Goal: Task Accomplishment & Management: Manage account settings

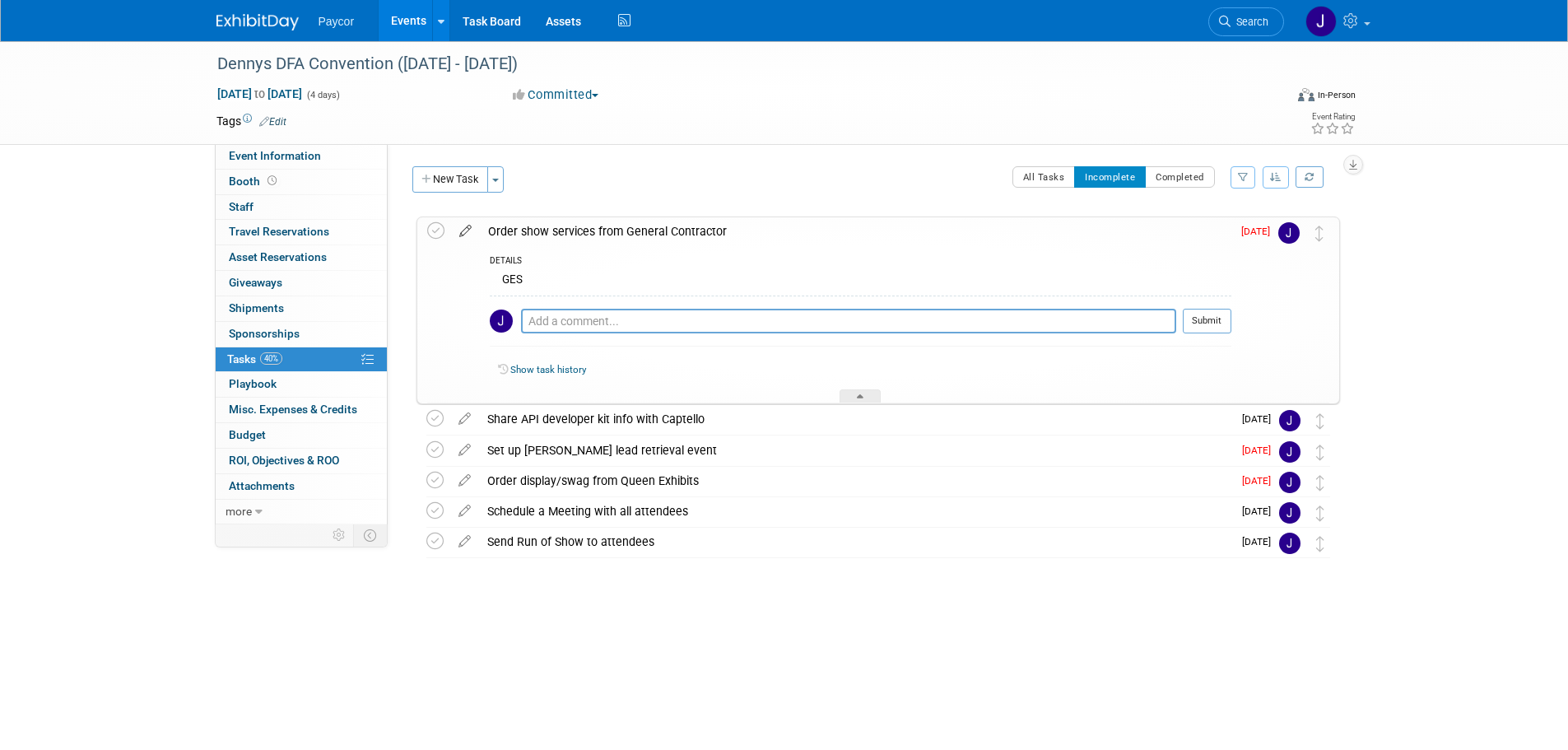
click at [466, 232] on icon at bounding box center [465, 228] width 29 height 21
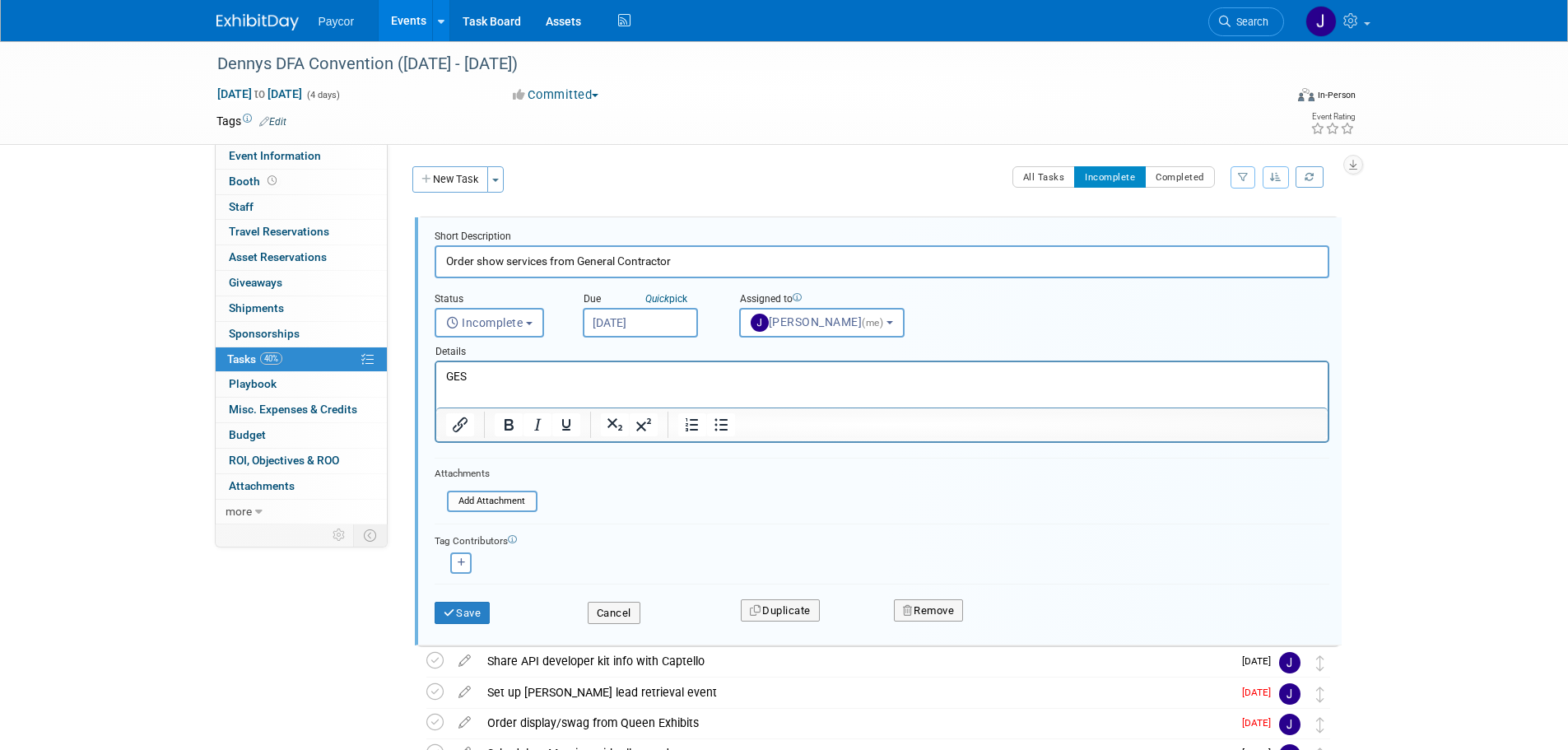
click at [620, 319] on input "[DATE]" at bounding box center [640, 323] width 115 height 30
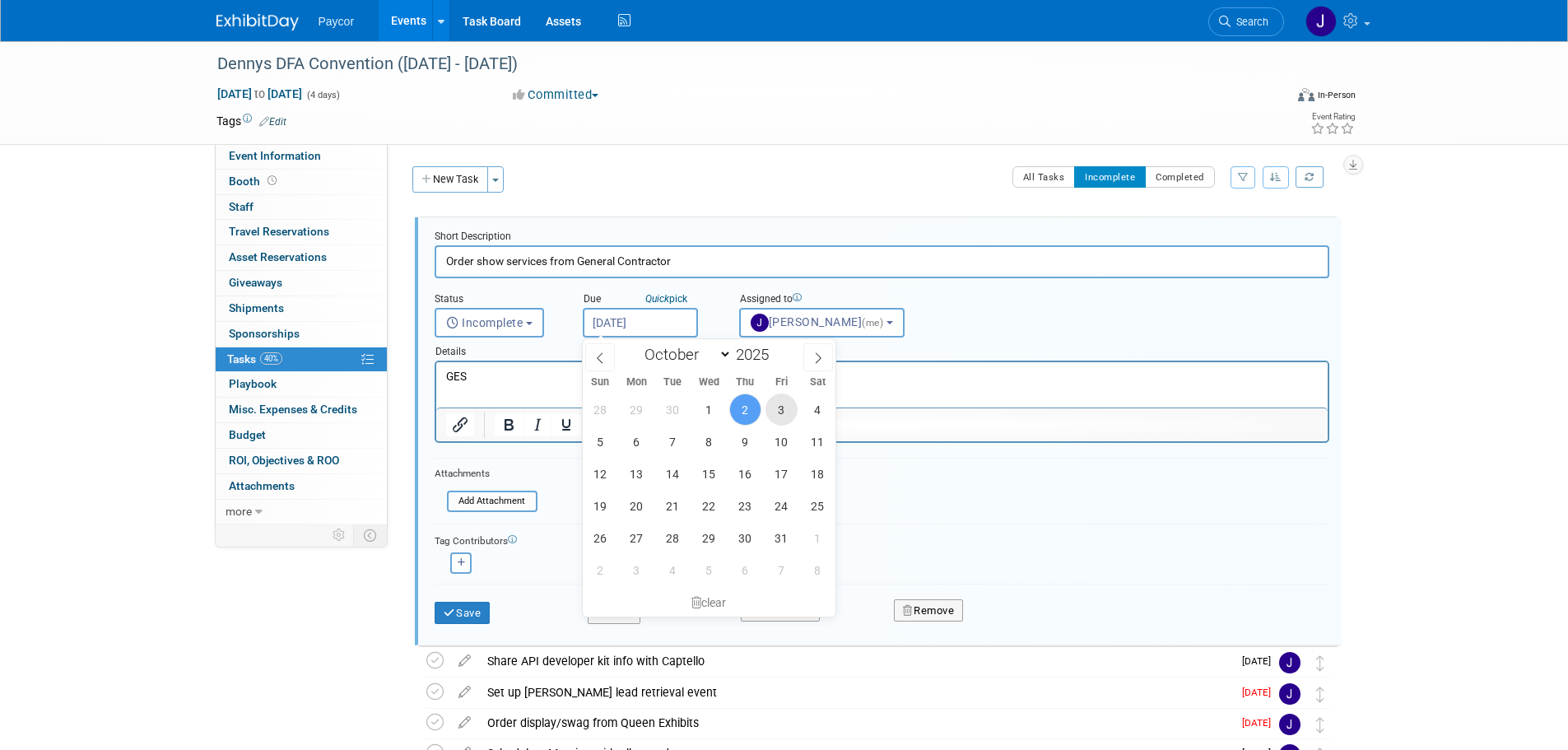
click at [784, 408] on span "3" at bounding box center [781, 409] width 32 height 32
type input "[DATE]"
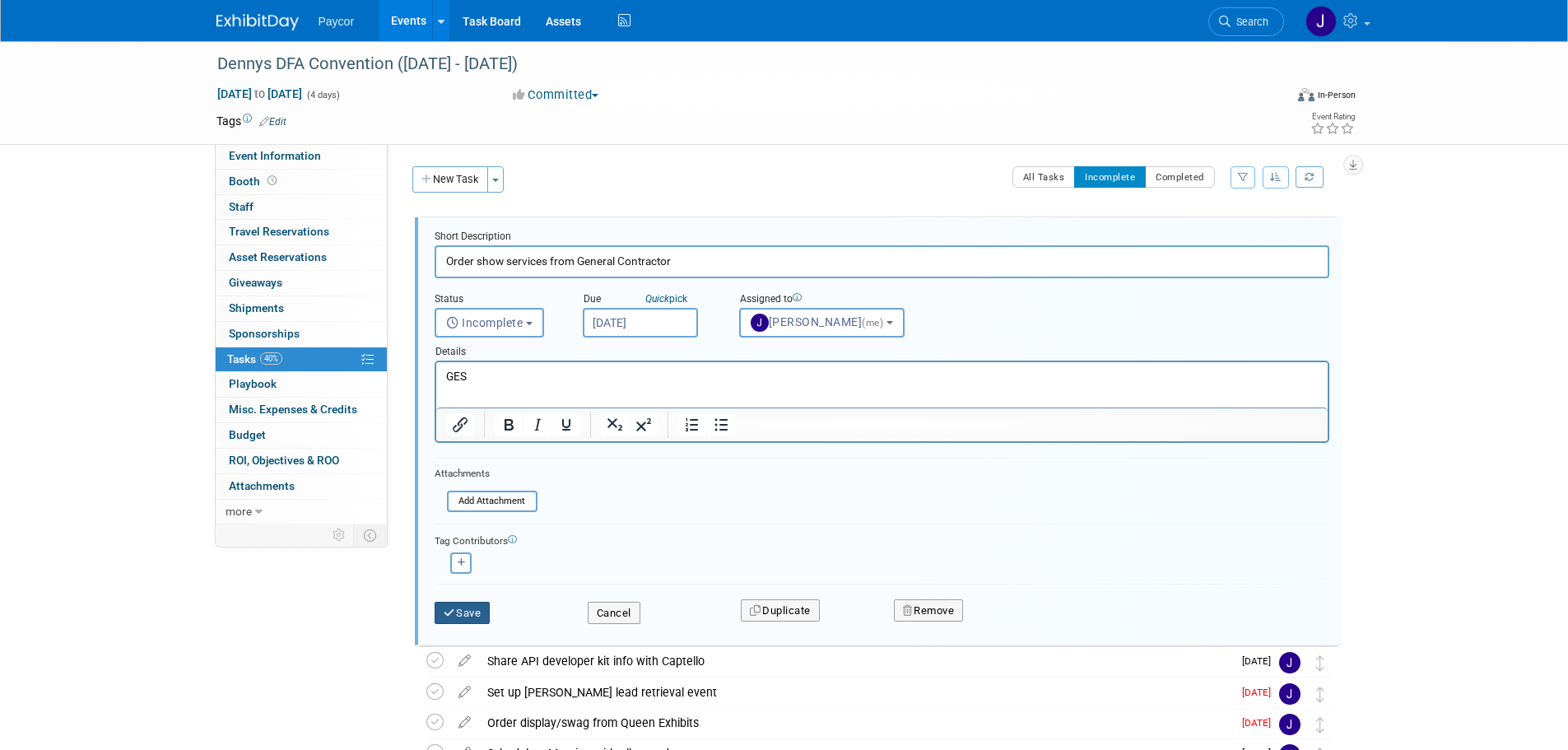
click at [466, 616] on button "Save" at bounding box center [463, 613] width 56 height 23
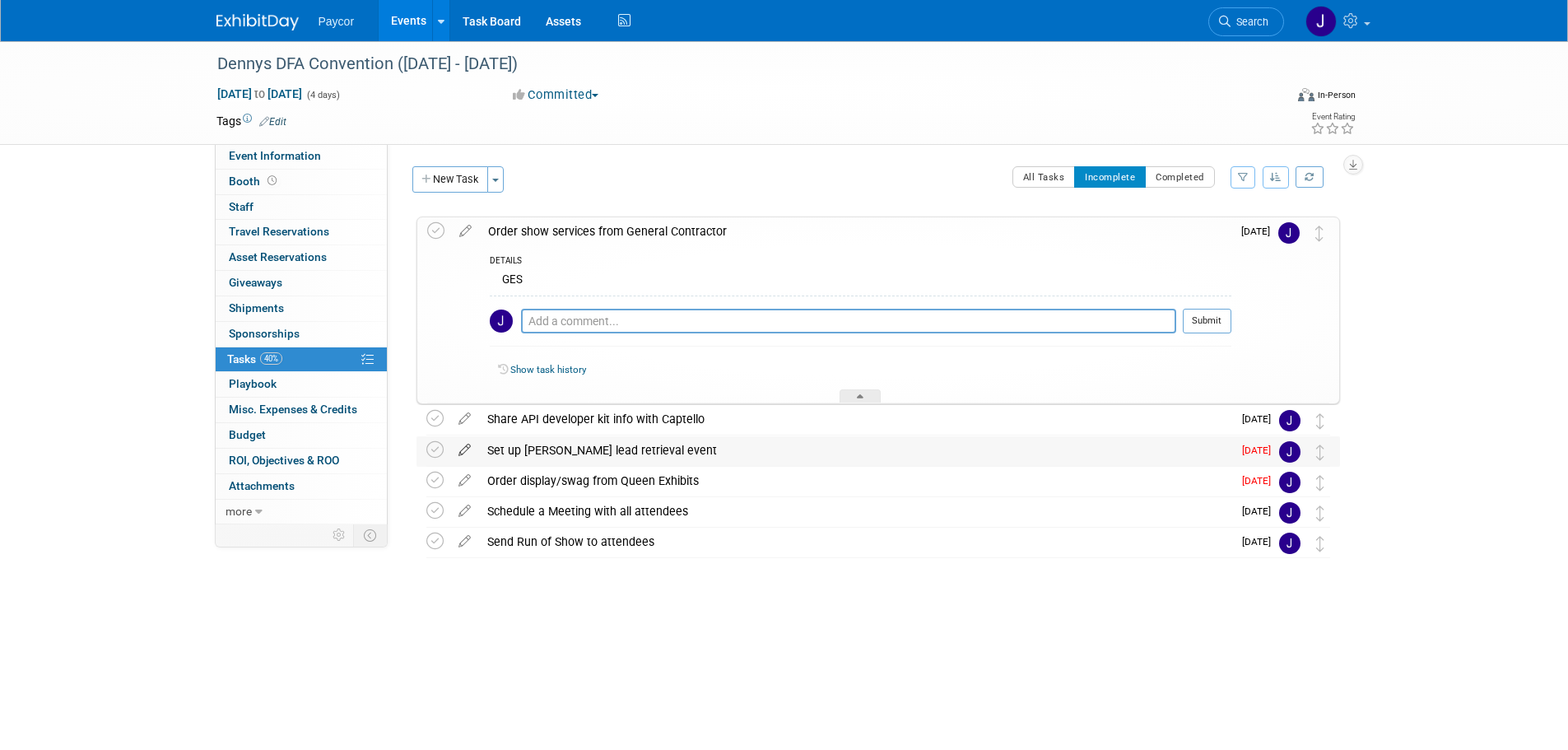
click at [460, 449] on icon at bounding box center [464, 447] width 29 height 21
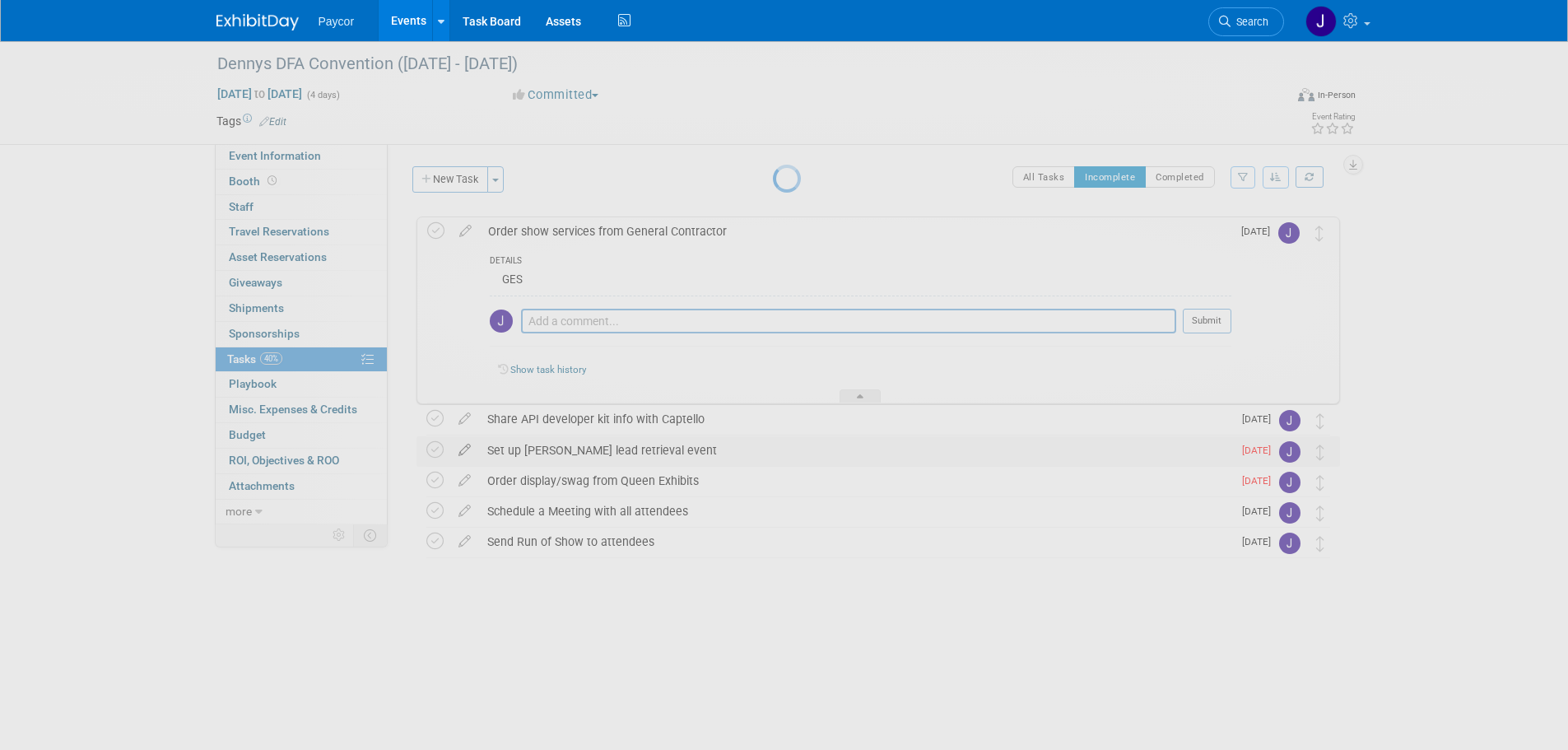
select select "8"
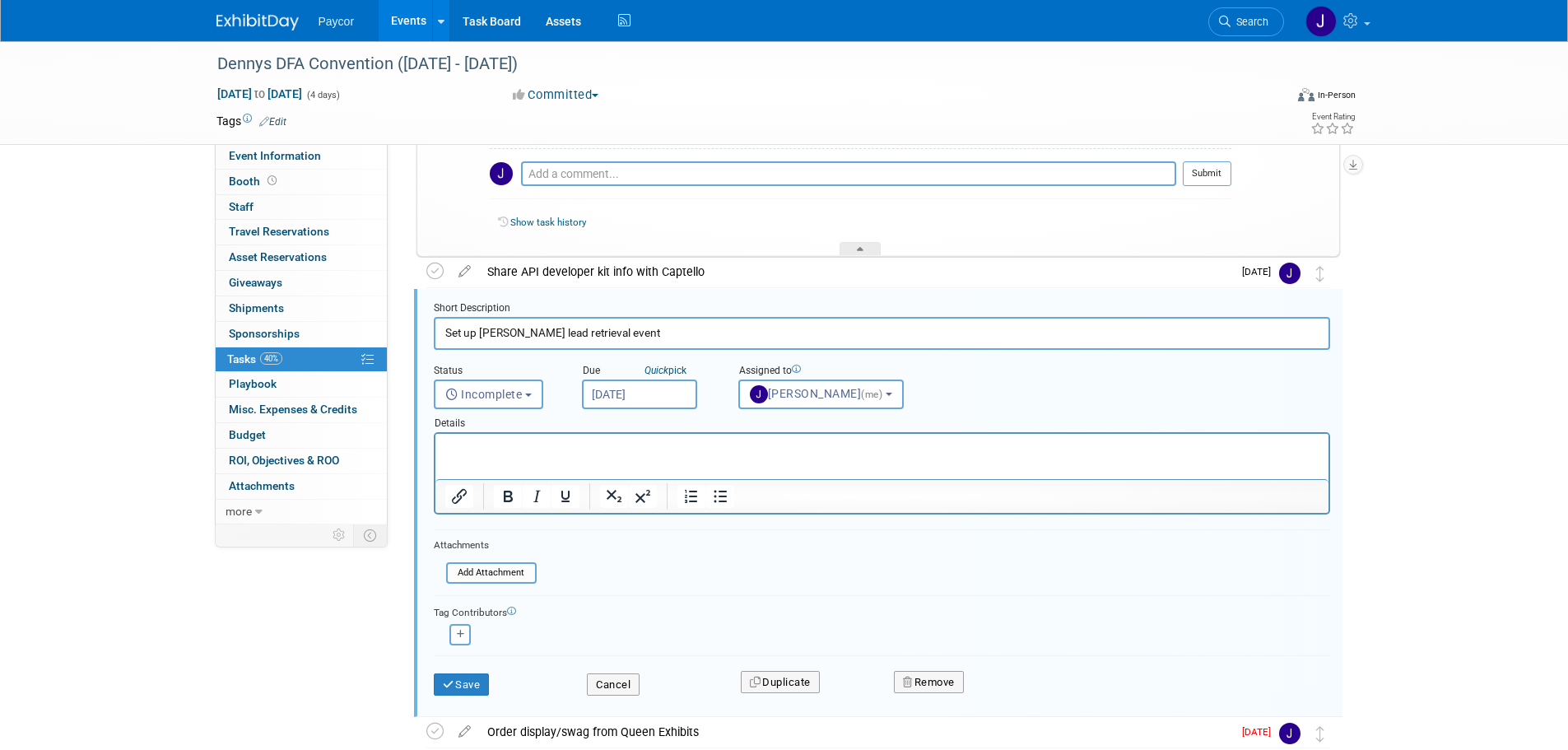
scroll to position [195, 0]
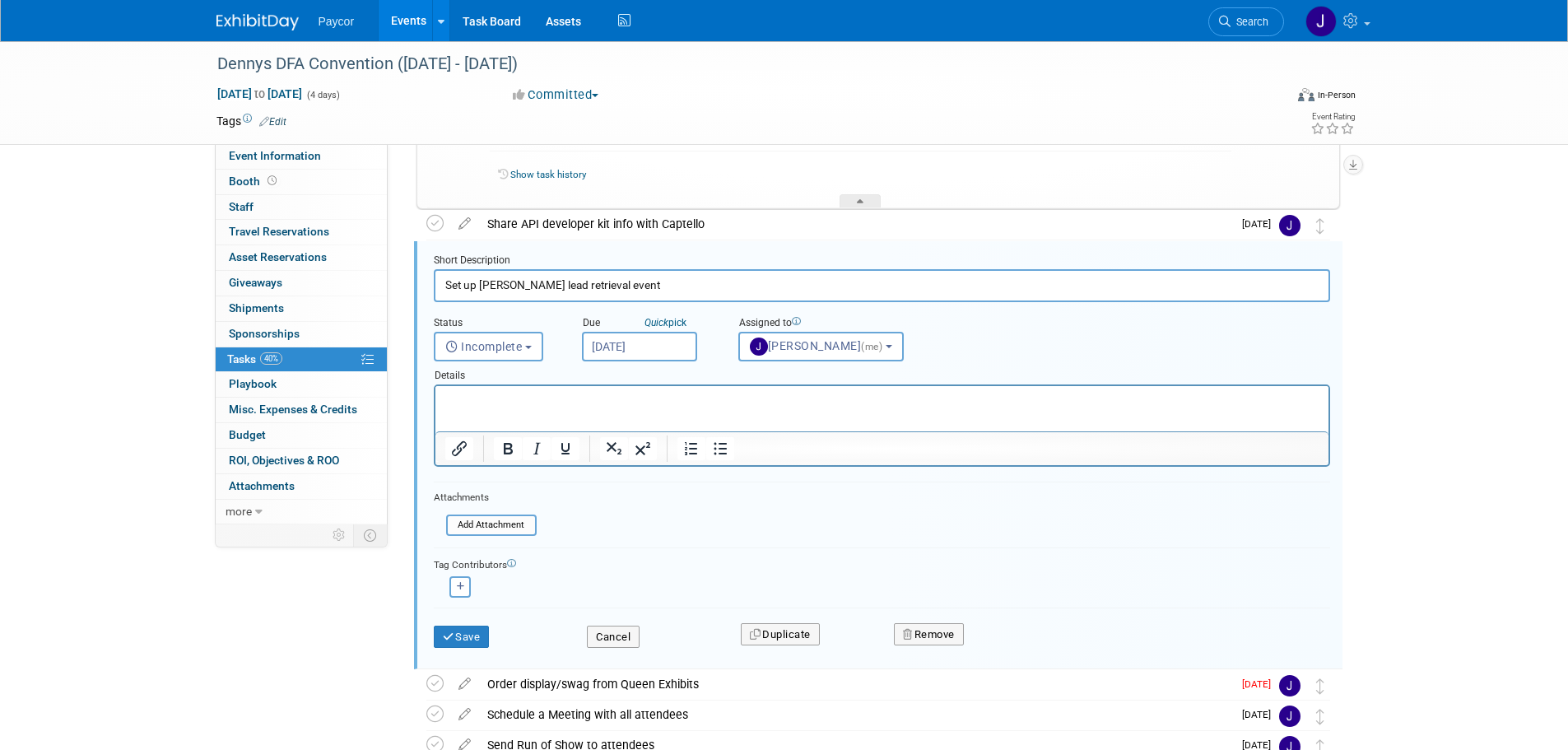
click at [618, 337] on input "[DATE]" at bounding box center [639, 347] width 115 height 30
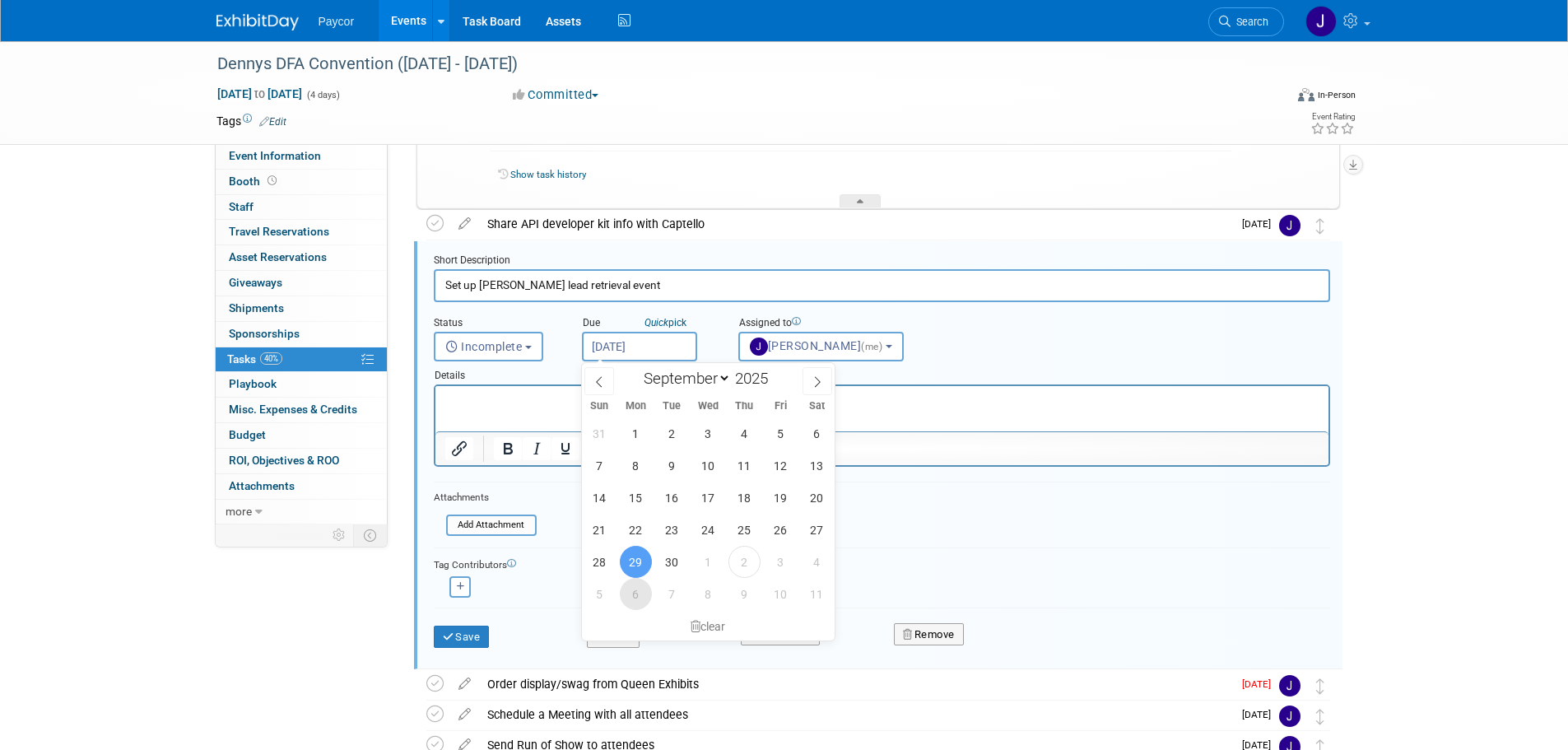
click at [634, 597] on span "6" at bounding box center [636, 594] width 32 height 32
type input "[DATE]"
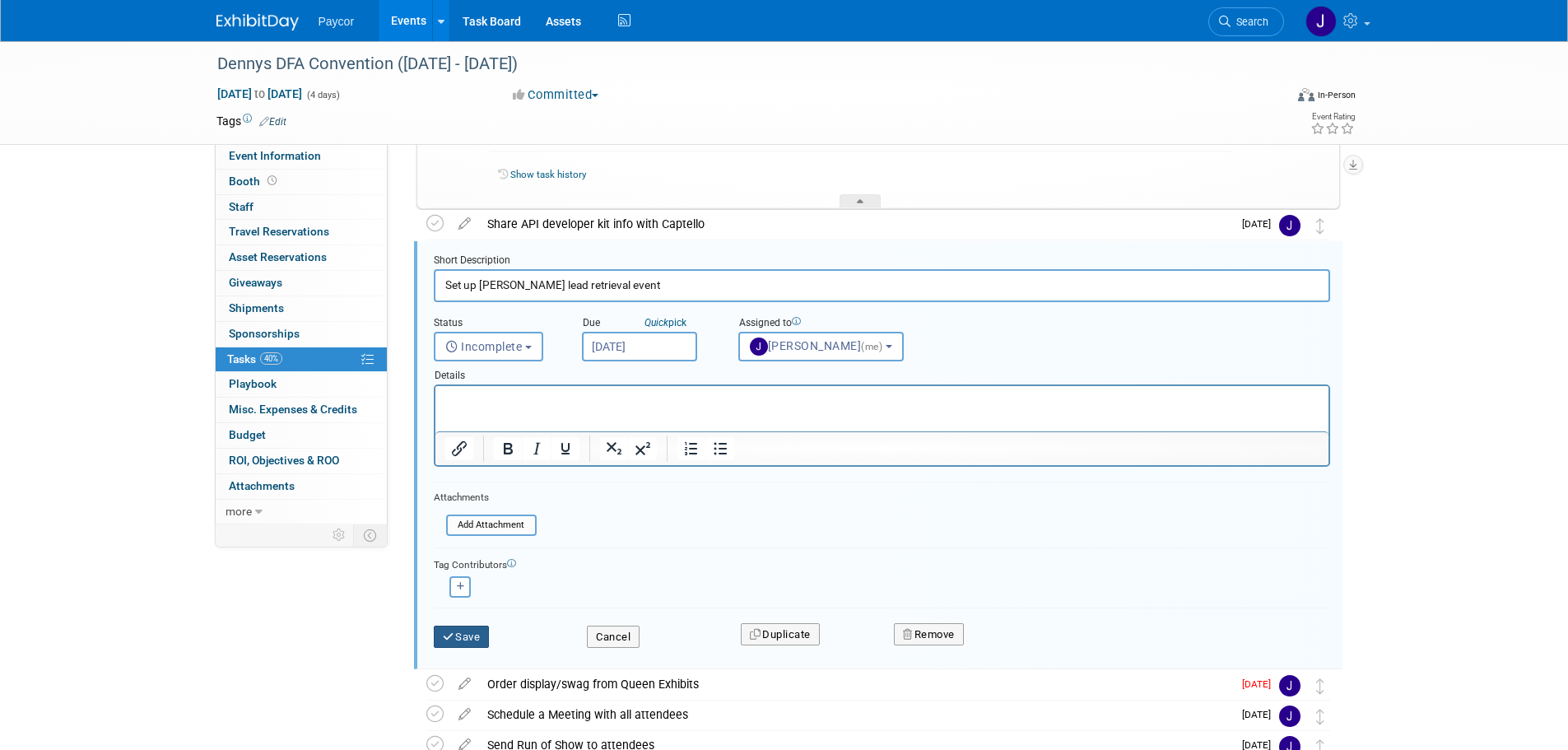
click at [458, 629] on button "Save" at bounding box center [462, 636] width 56 height 23
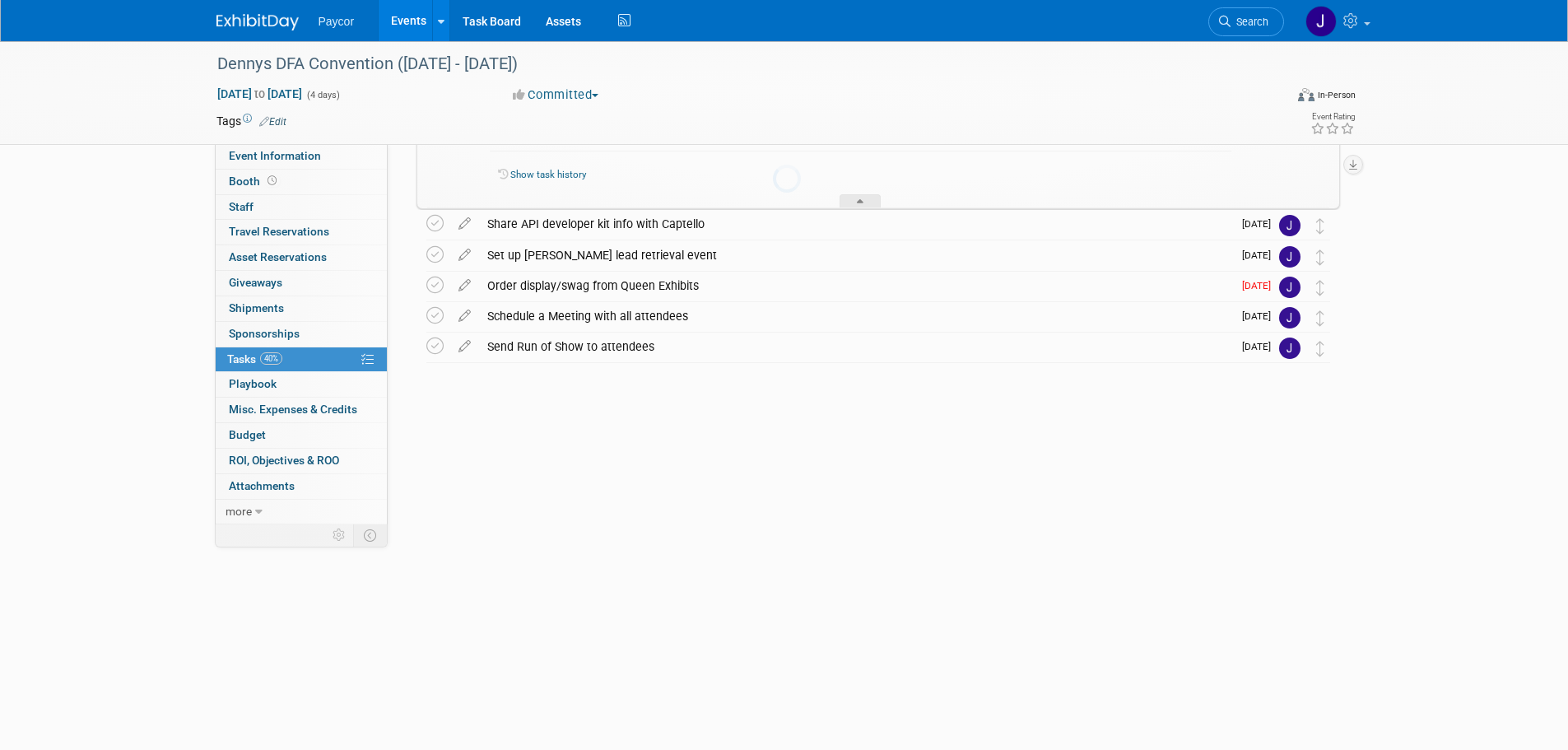
scroll to position [0, 0]
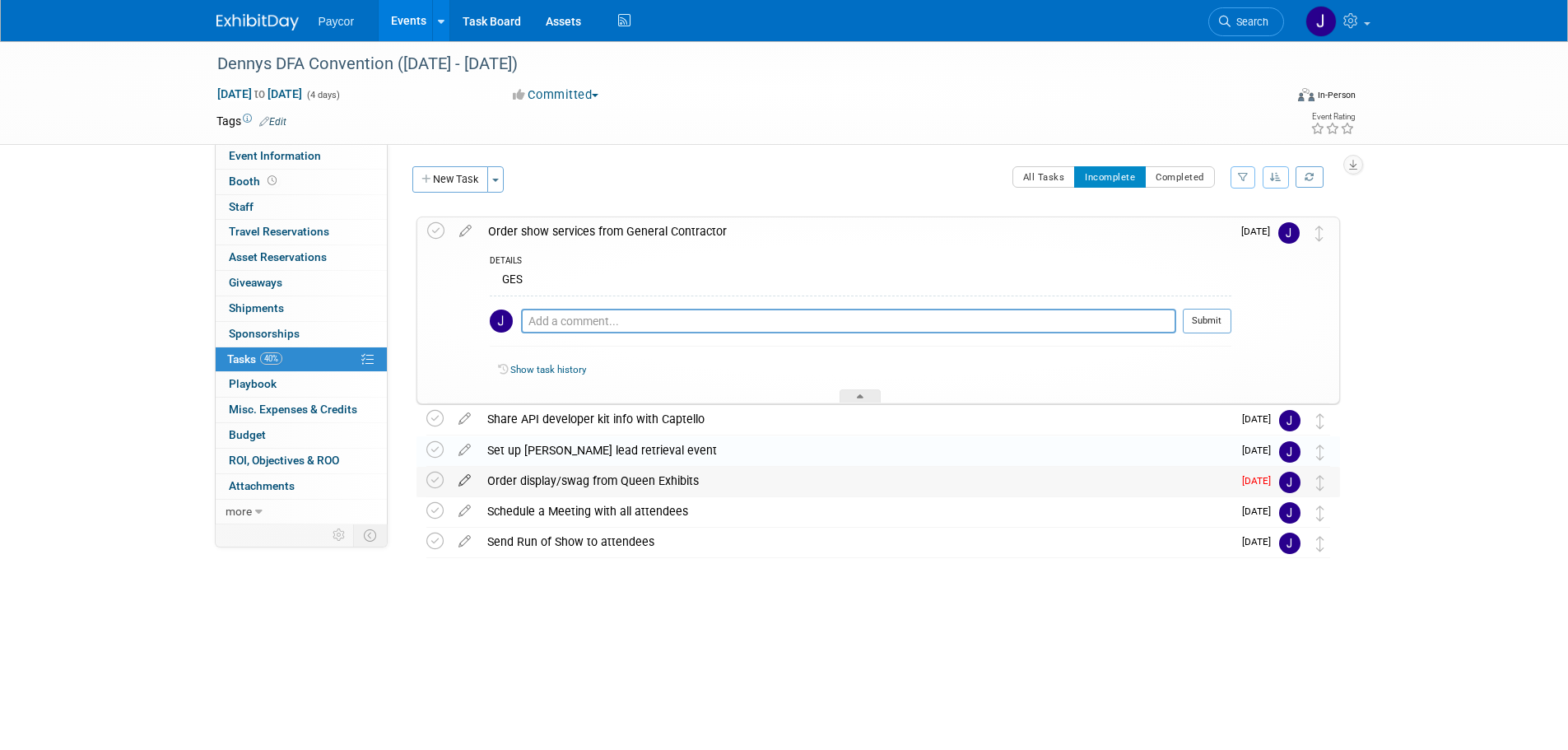
click at [462, 483] on icon at bounding box center [464, 477] width 29 height 21
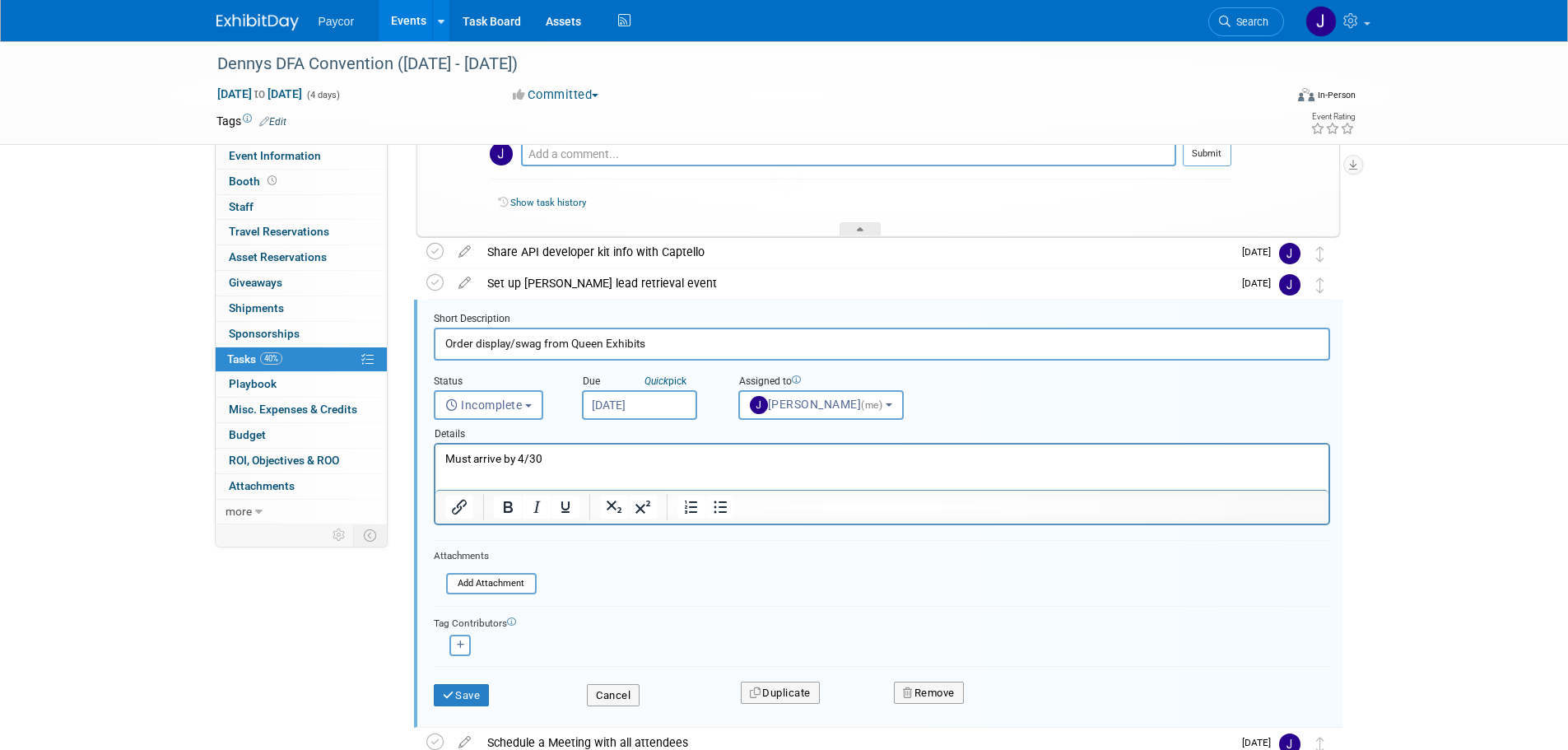
scroll to position [225, 0]
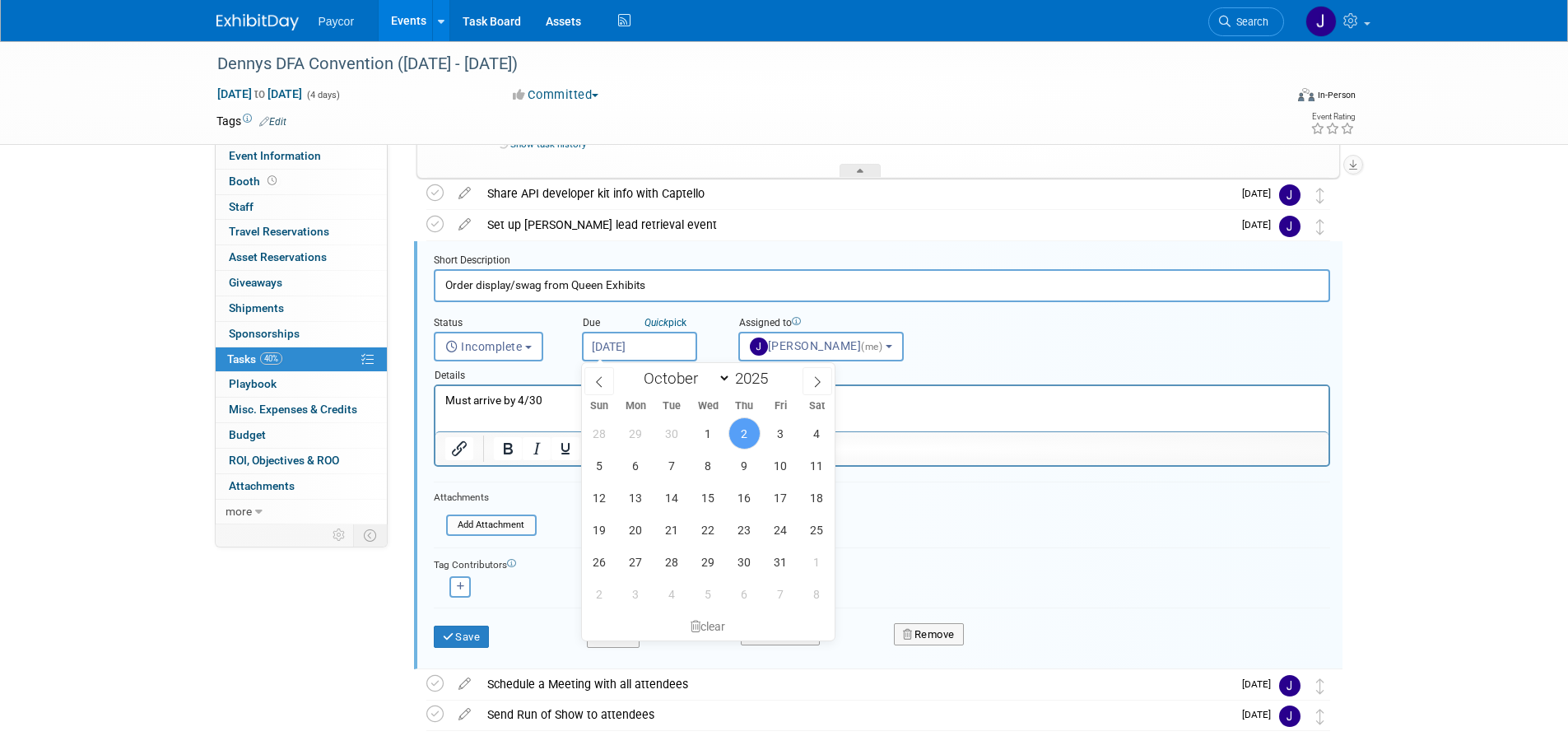
click at [638, 343] on input "[DATE]" at bounding box center [639, 347] width 115 height 30
click at [785, 440] on span "3" at bounding box center [781, 433] width 32 height 32
type input "[DATE]"
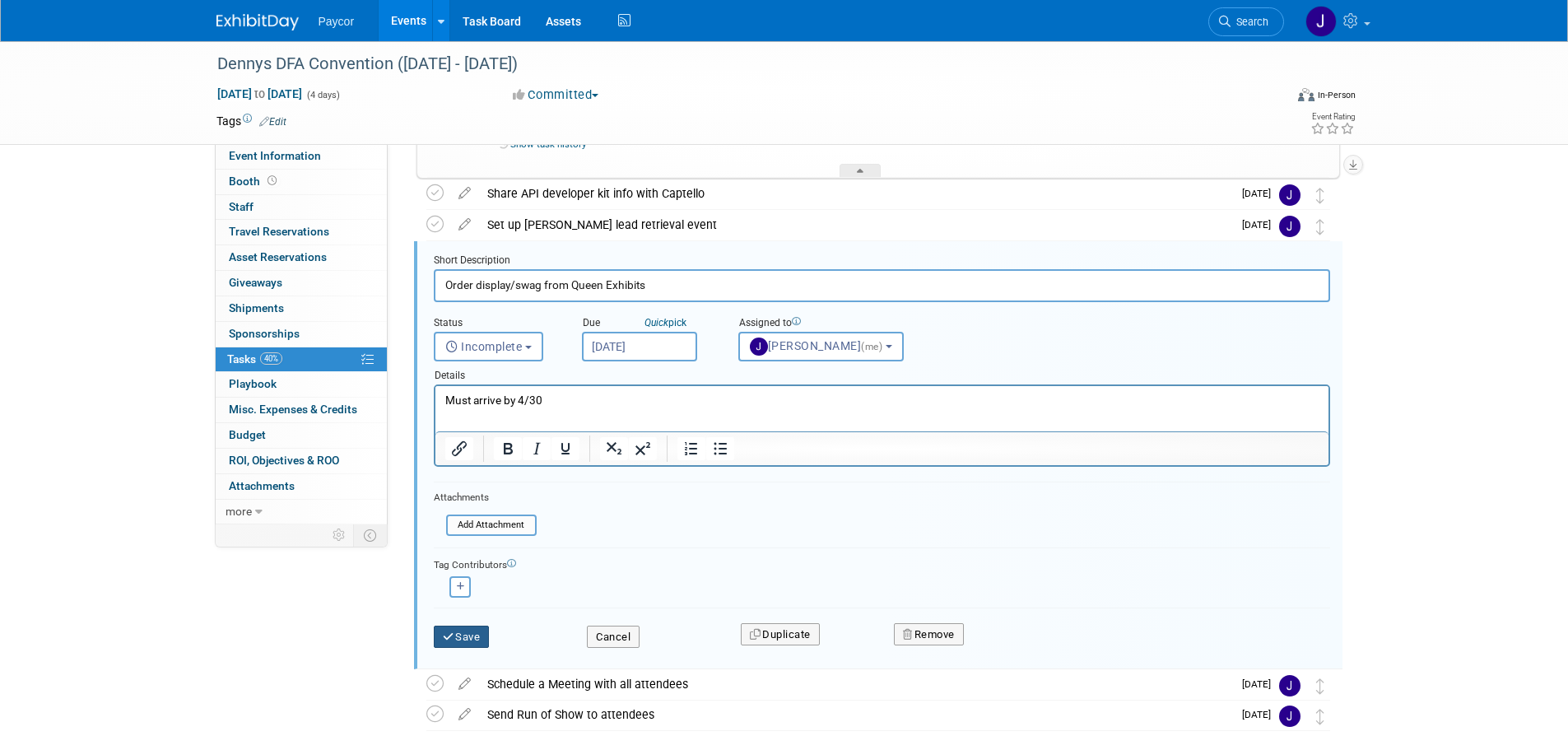
click at [485, 629] on button "Save" at bounding box center [462, 636] width 56 height 23
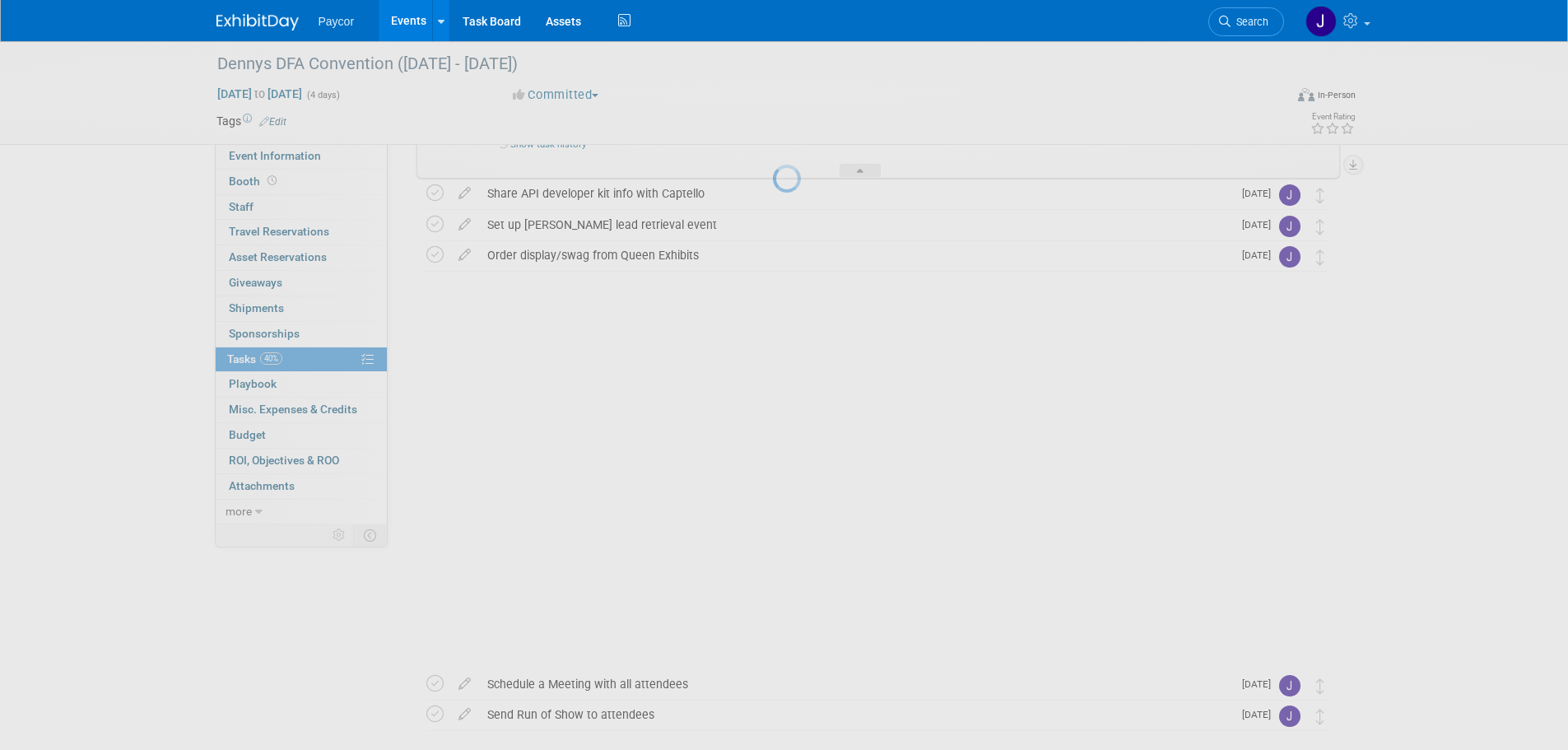
scroll to position [0, 0]
